Goal: Book appointment/travel/reservation

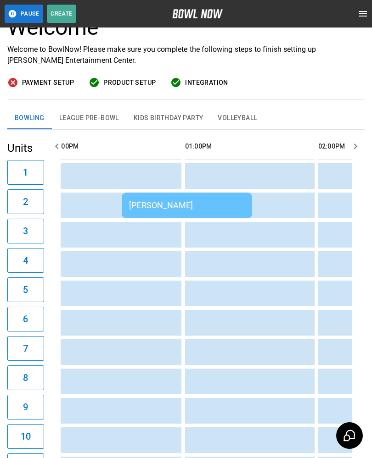
click at [166, 206] on div "[PERSON_NAME]" at bounding box center [187, 206] width 116 height 10
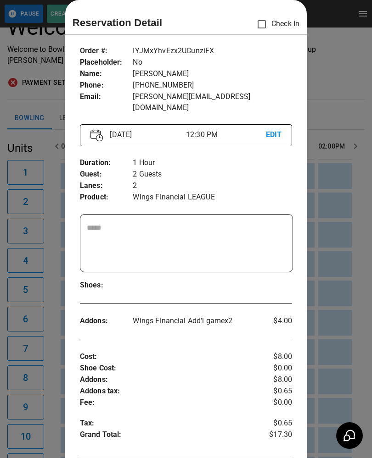
click at [329, 105] on div at bounding box center [186, 229] width 372 height 458
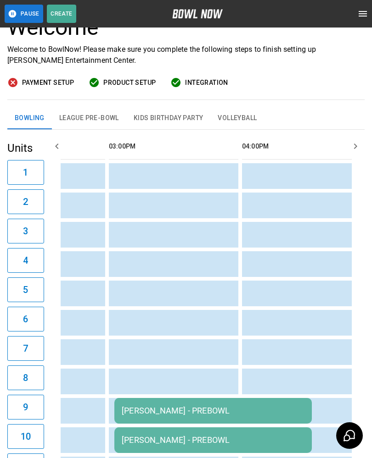
click at [192, 413] on div "[PERSON_NAME] - PREBOWL" at bounding box center [213, 411] width 183 height 10
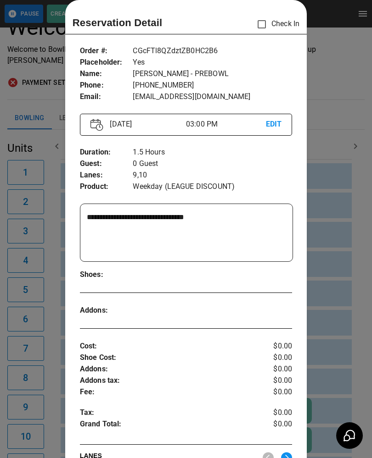
click at [362, 249] on div at bounding box center [186, 229] width 372 height 458
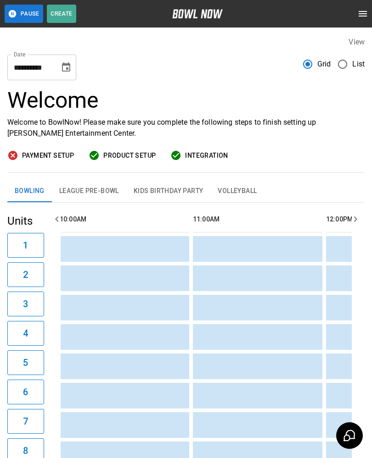
click at [89, 188] on button "League Pre-Bowl" at bounding box center [89, 191] width 74 height 22
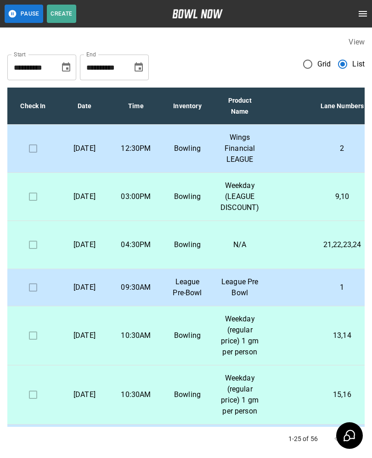
click at [166, 262] on td "Bowling" at bounding box center [187, 245] width 51 height 48
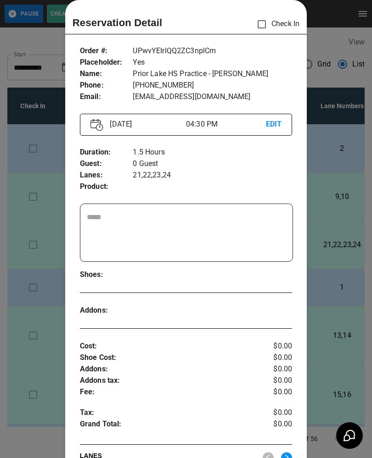
click at [38, 406] on div at bounding box center [186, 229] width 372 height 458
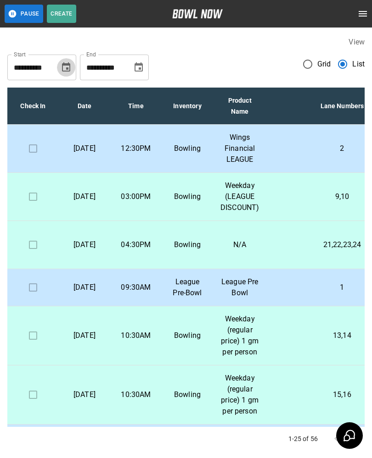
click at [65, 62] on icon "Choose date, selected date is Sep 11, 2025" at bounding box center [66, 67] width 11 height 11
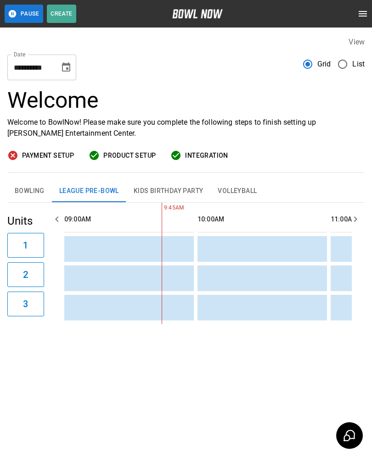
click at [66, 76] on button "Choose date, selected date is Sep 11, 2025" at bounding box center [66, 67] width 18 height 18
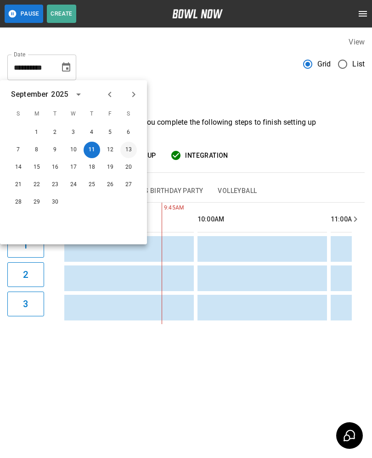
click at [129, 157] on button "13" at bounding box center [128, 150] width 17 height 17
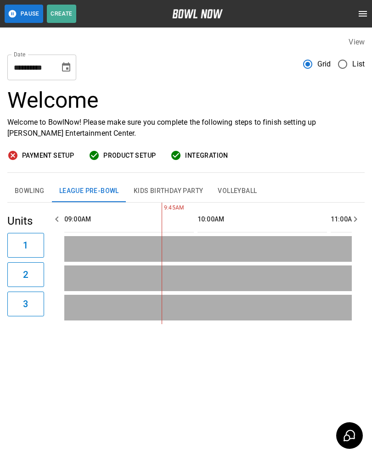
type input "**********"
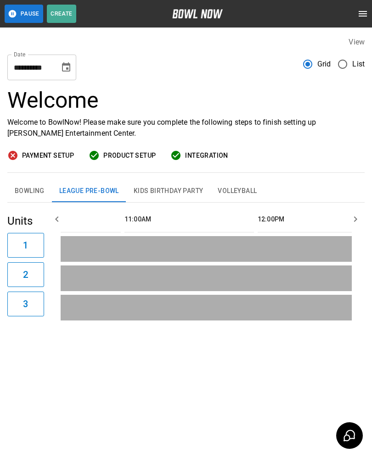
scroll to position [0, 278]
click at [25, 190] on button "Bowling" at bounding box center [29, 191] width 45 height 22
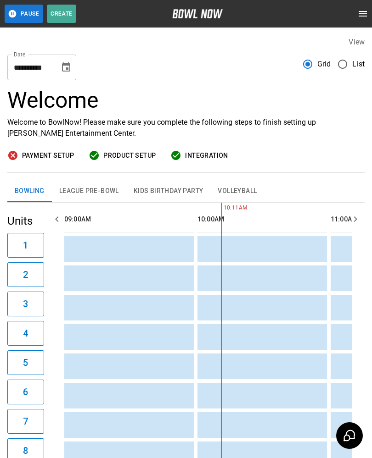
scroll to position [0, 133]
